Goal: Information Seeking & Learning: Learn about a topic

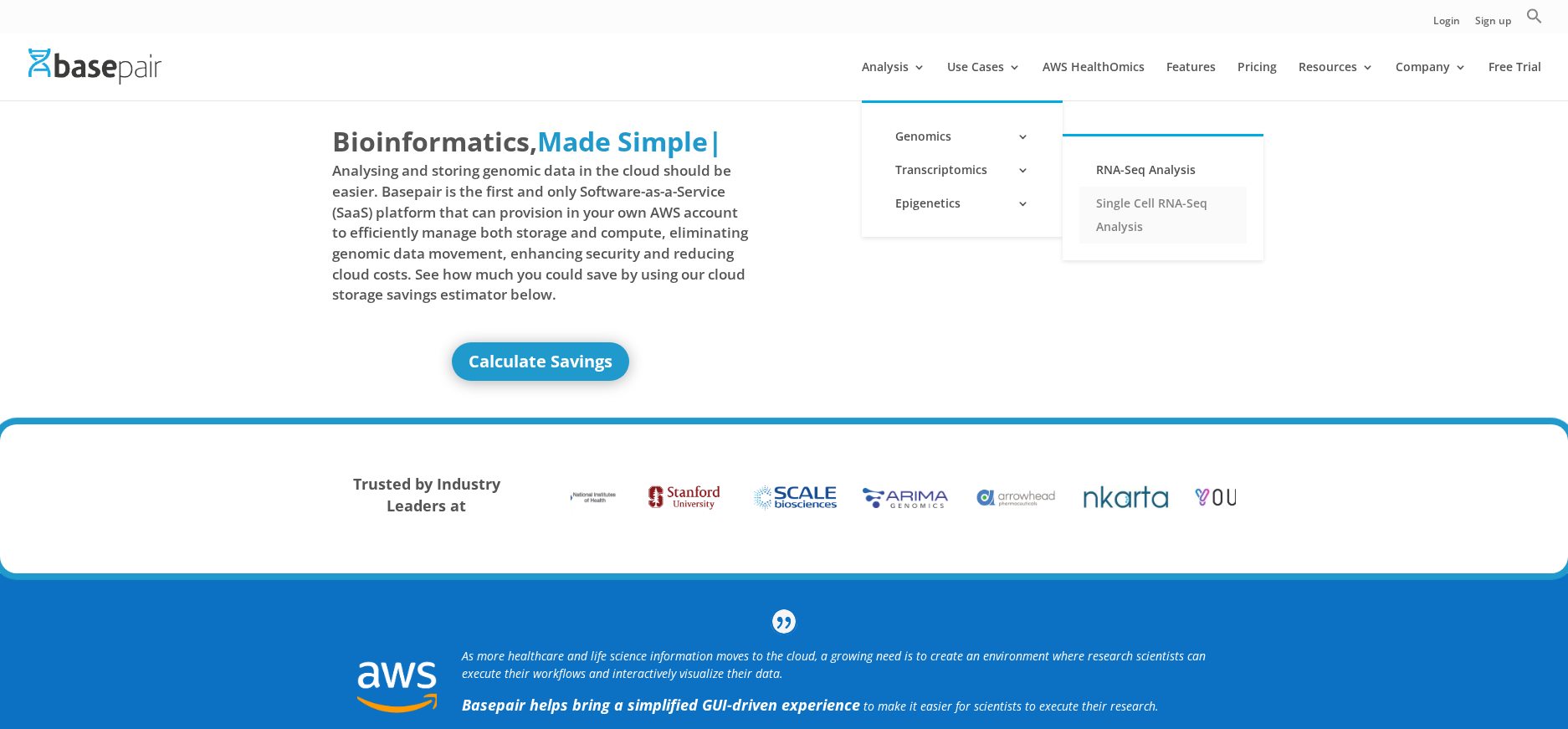
click at [1163, 199] on link "Single Cell RNA-Seq Analysis" at bounding box center [1162, 216] width 167 height 57
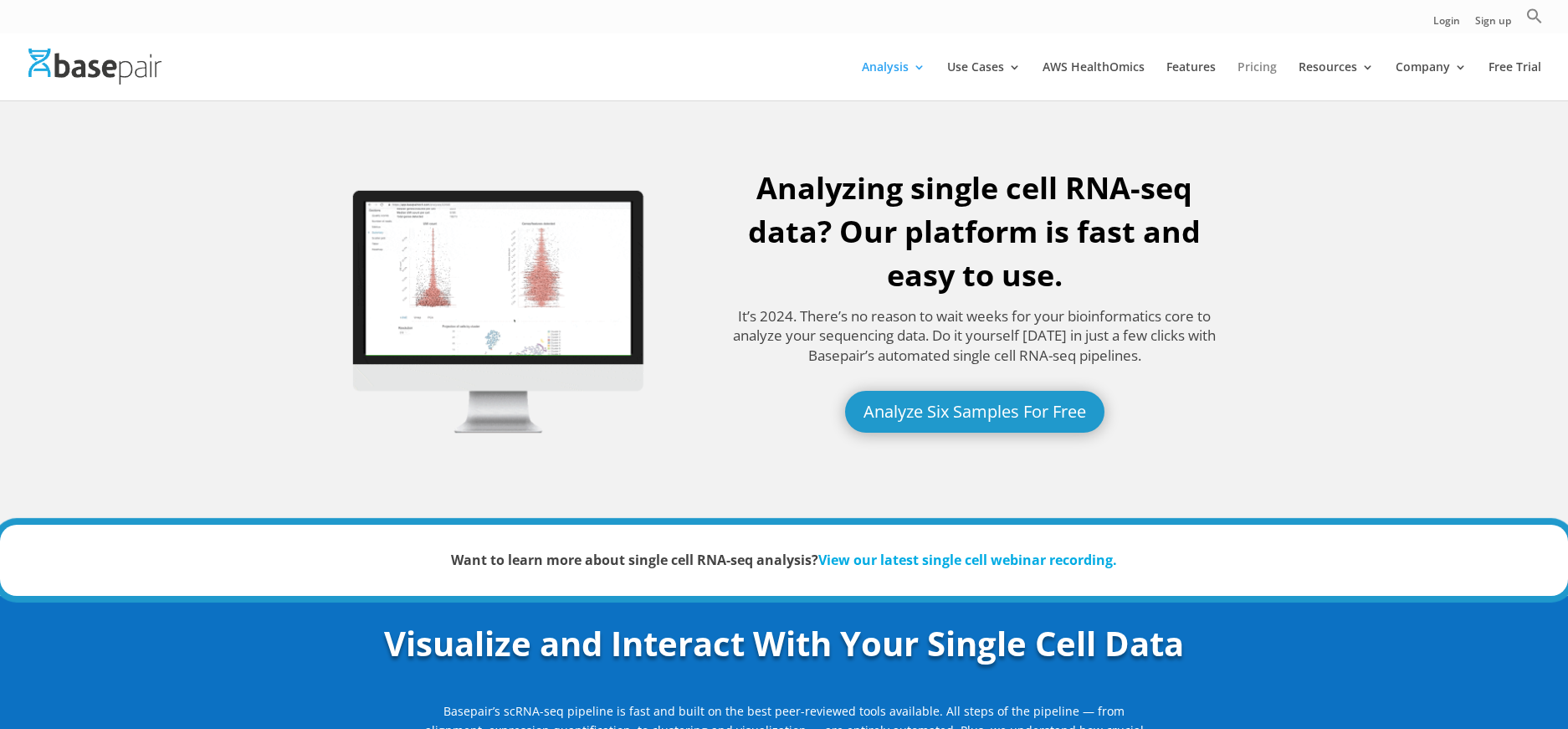
click at [1244, 67] on link "Pricing" at bounding box center [1257, 80] width 39 height 39
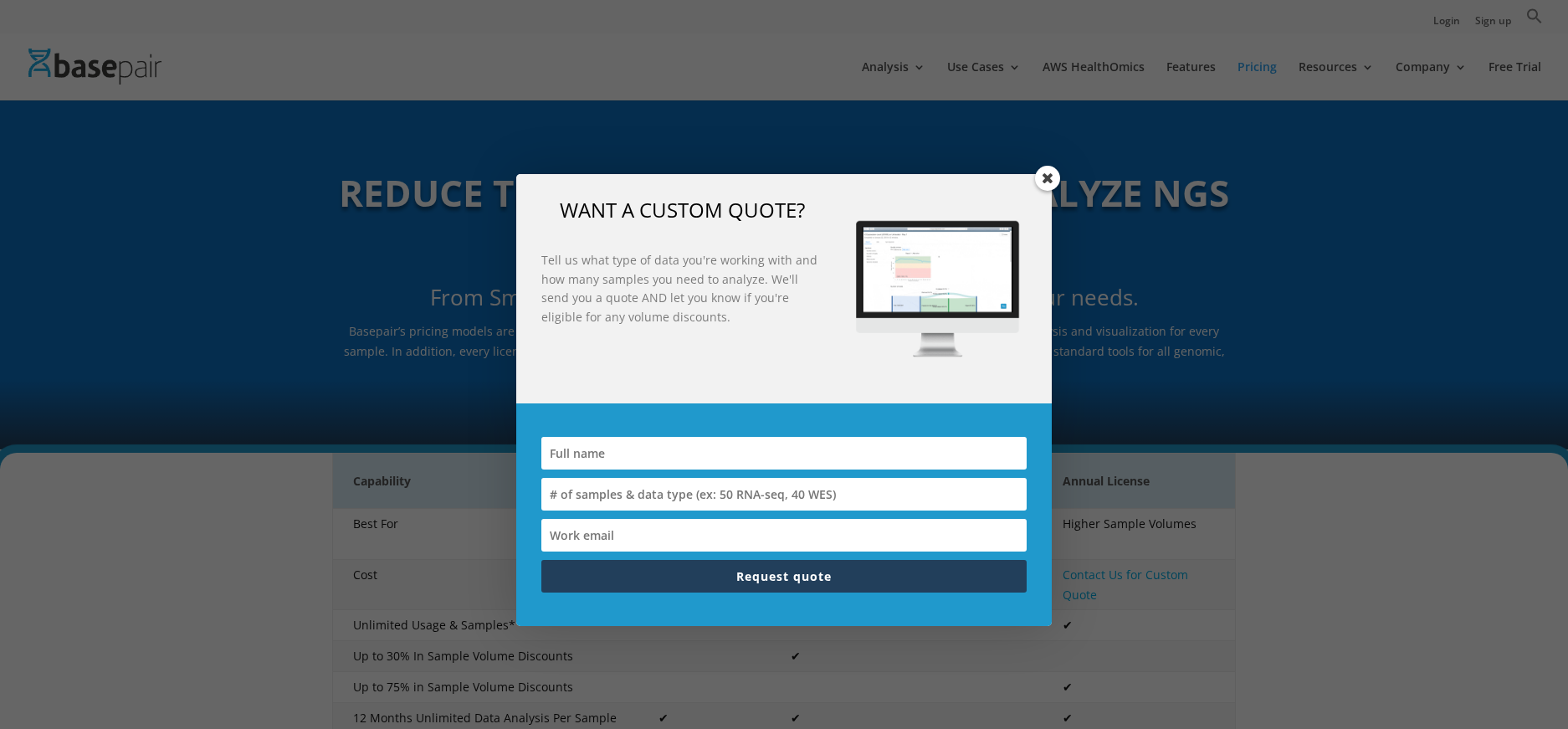
click at [1044, 179] on span at bounding box center [1048, 178] width 25 height 25
